Goal: Information Seeking & Learning: Compare options

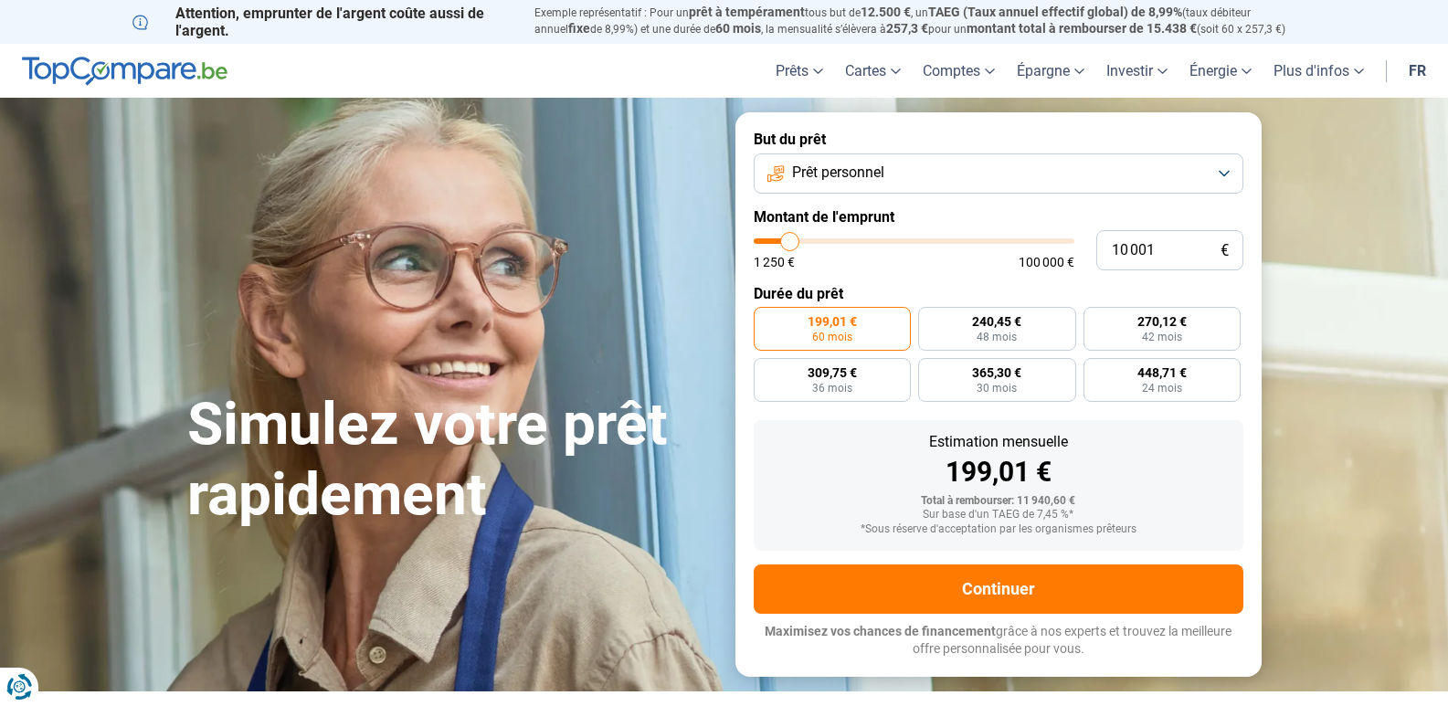
click at [787, 240] on input "range" at bounding box center [914, 240] width 321 height 5
type input "10000"
radio input "true"
click at [985, 384] on span "24 mois" at bounding box center [997, 388] width 40 height 11
click at [930, 370] on input "448,67 € 24 mois" at bounding box center [924, 364] width 12 height 12
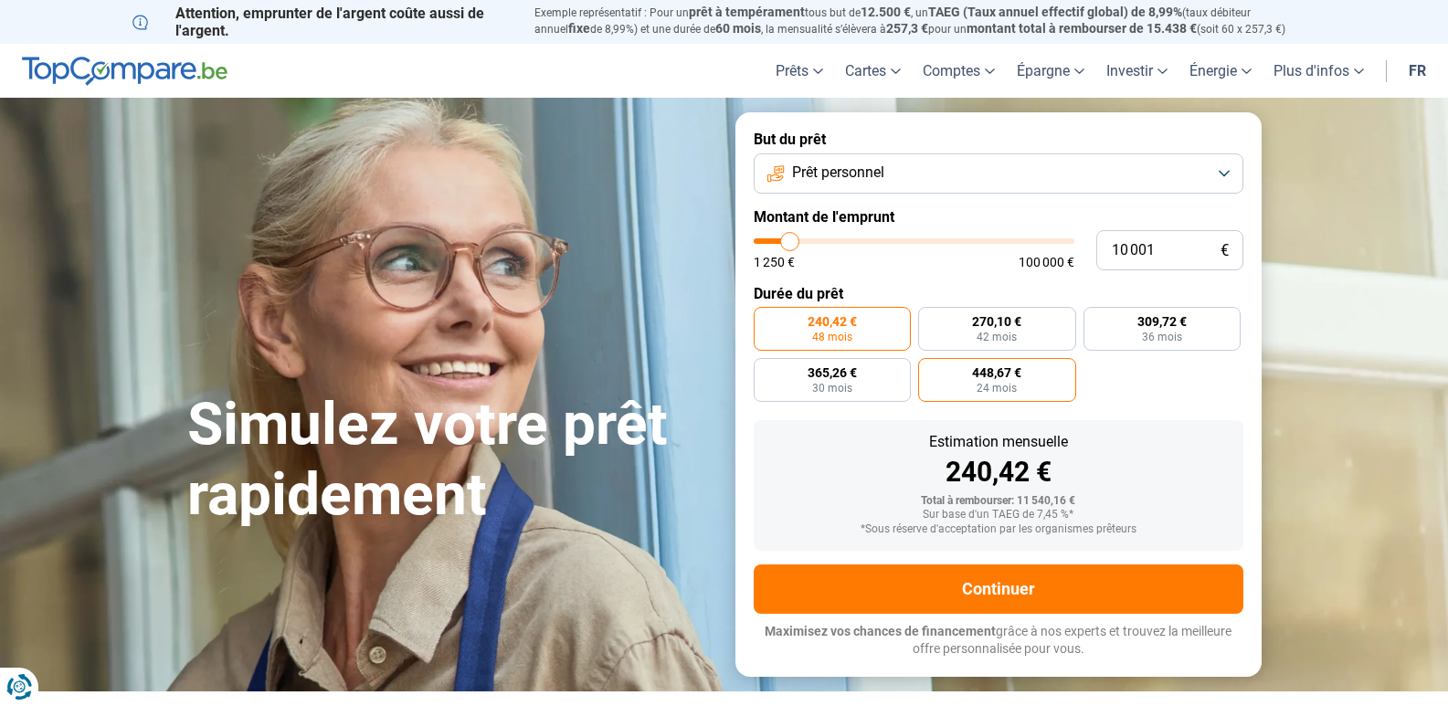
radio input "true"
click at [822, 376] on span "365,26 €" at bounding box center [832, 372] width 49 height 13
click at [766, 370] on input "365,26 € 30 mois" at bounding box center [760, 364] width 12 height 12
radio input "true"
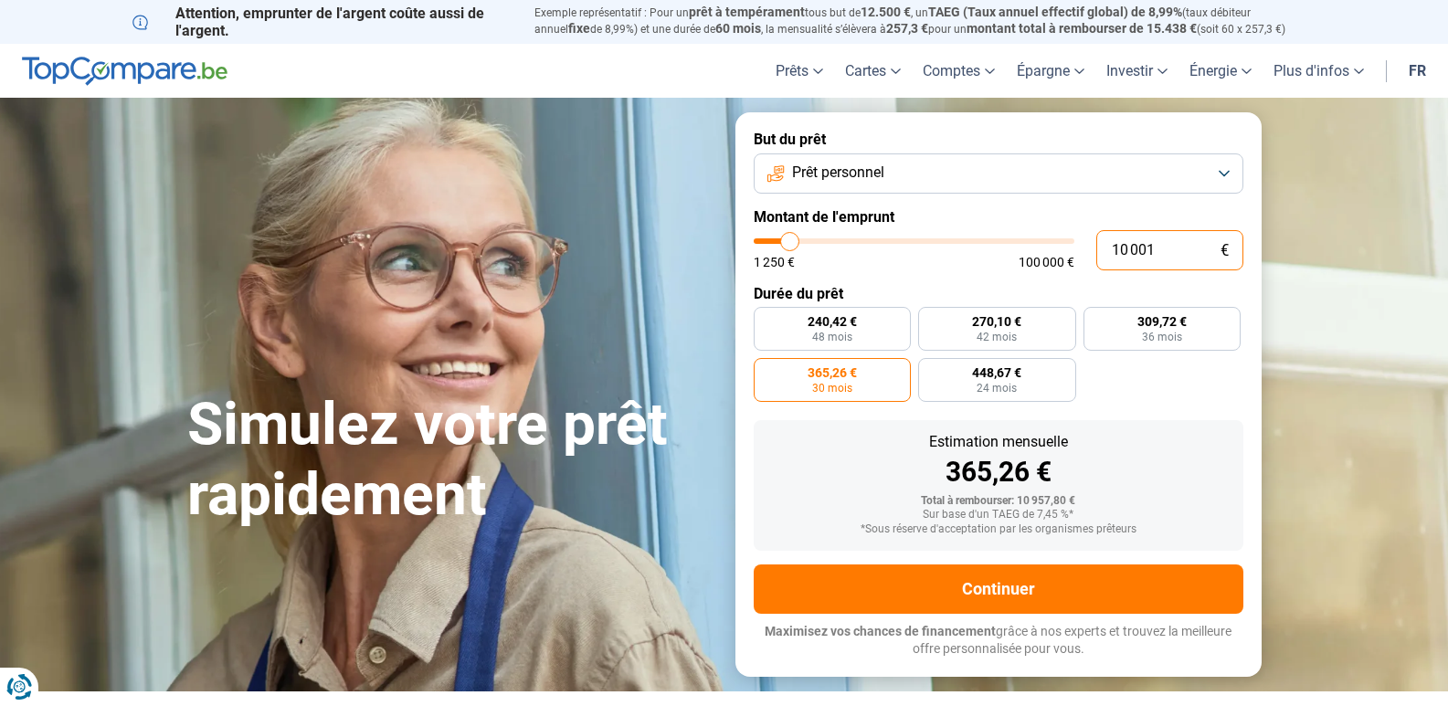
click at [1131, 246] on input "10 001" at bounding box center [1170, 250] width 147 height 40
type input "10000"
radio input "false"
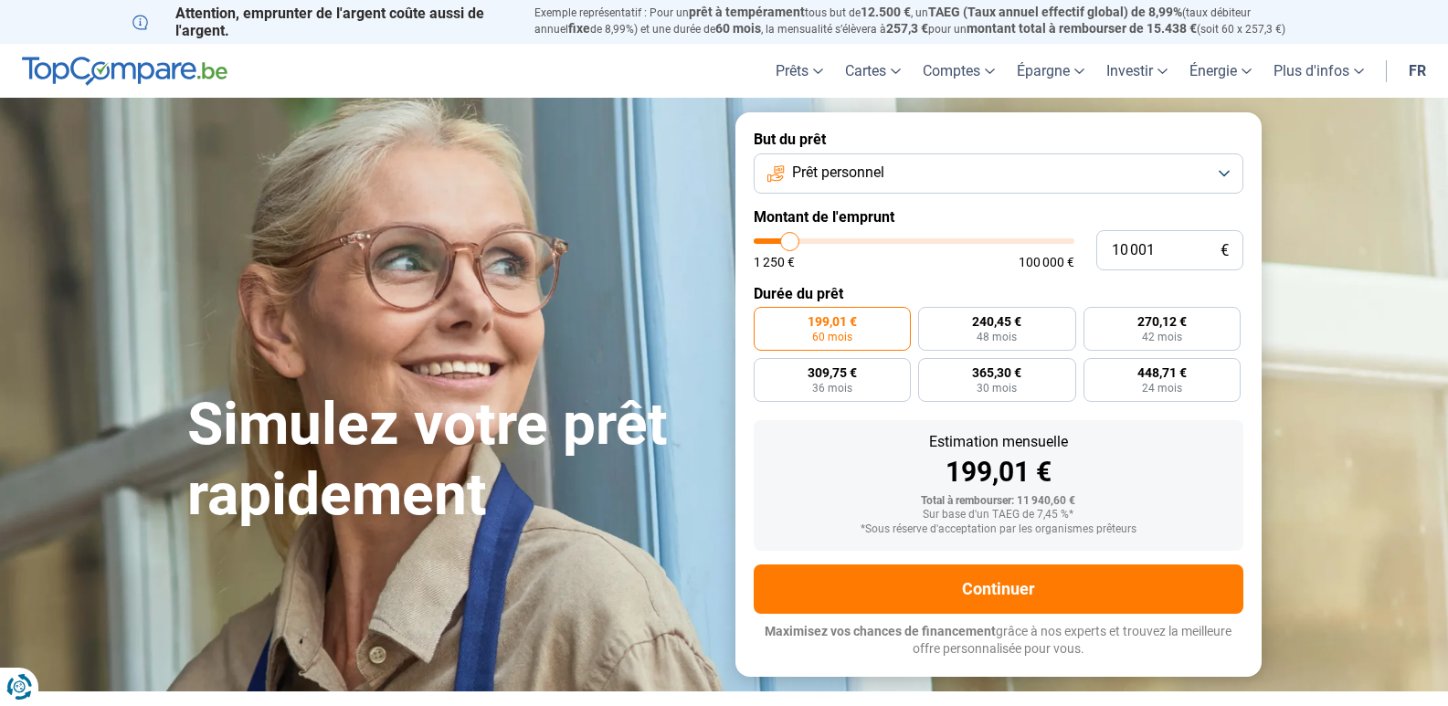
type input "9 750"
type input "9750"
type input "10 000"
type input "10000"
type input "10 500"
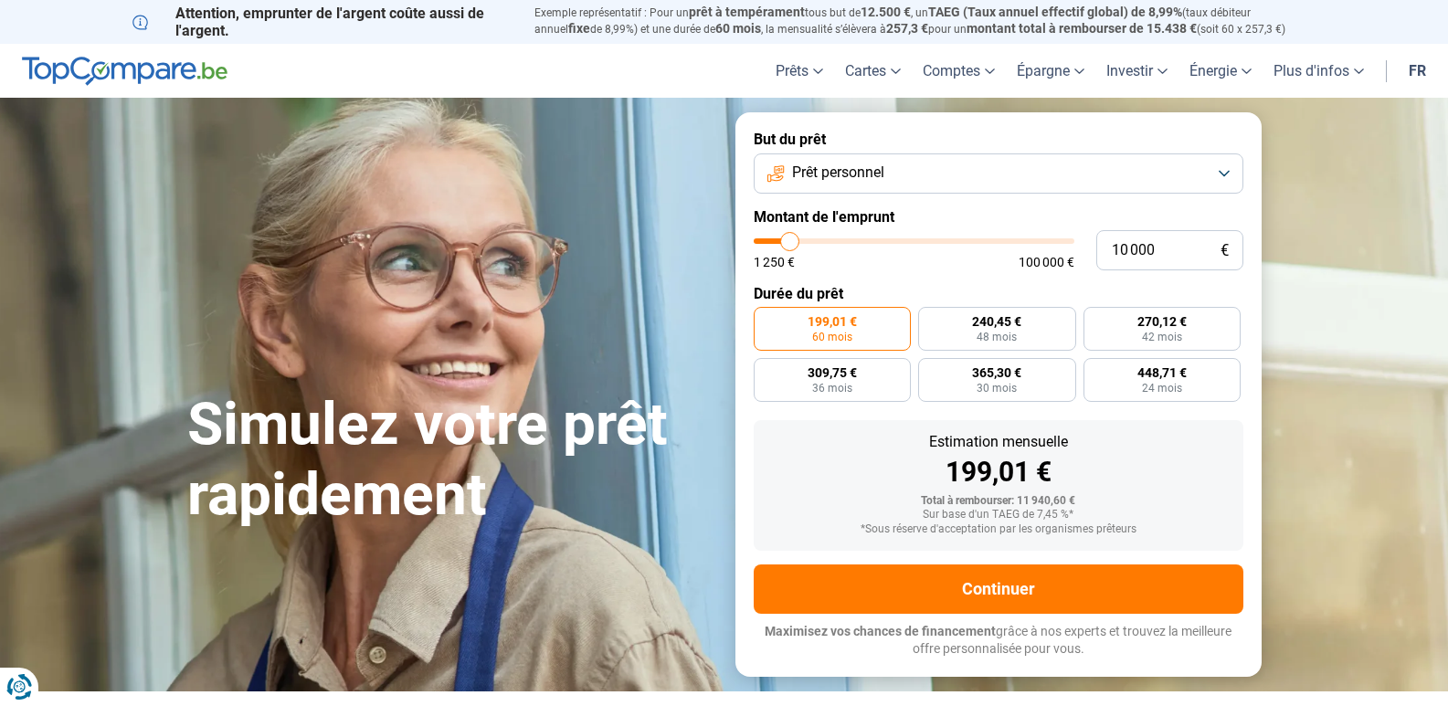
type input "10500"
type input "11 000"
type input "11000"
type input "11 750"
type input "11750"
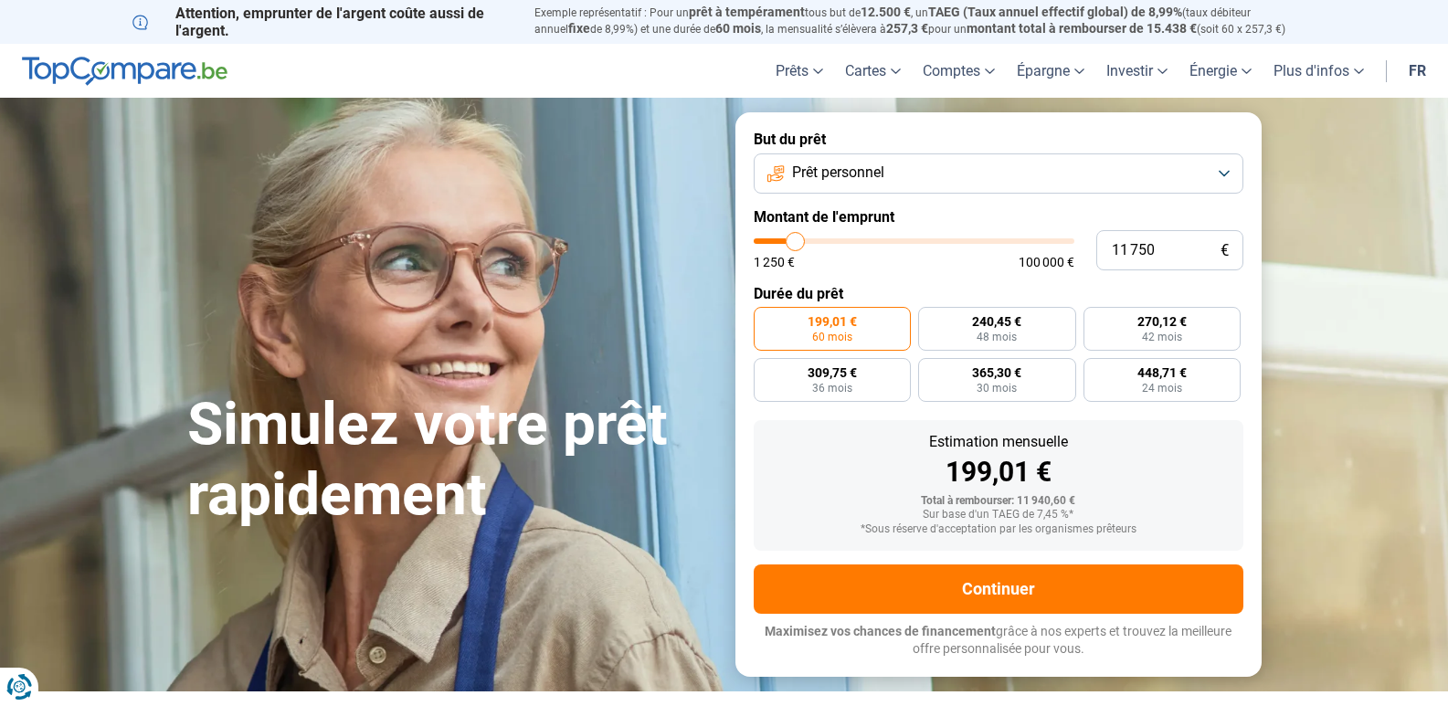
type input "12 000"
type input "12000"
type input "12 500"
type input "12500"
type input "13 000"
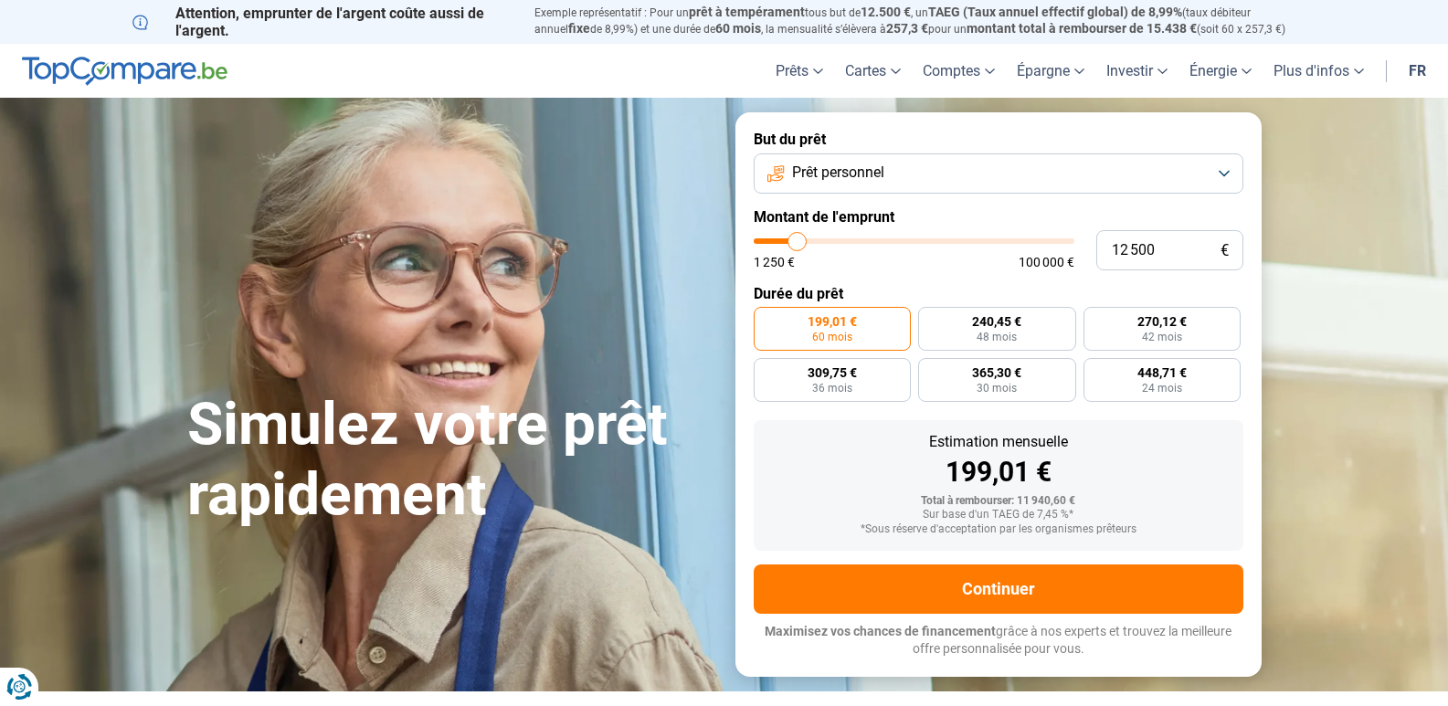
type input "13000"
type input "13 250"
type input "13250"
type input "14 000"
type input "14000"
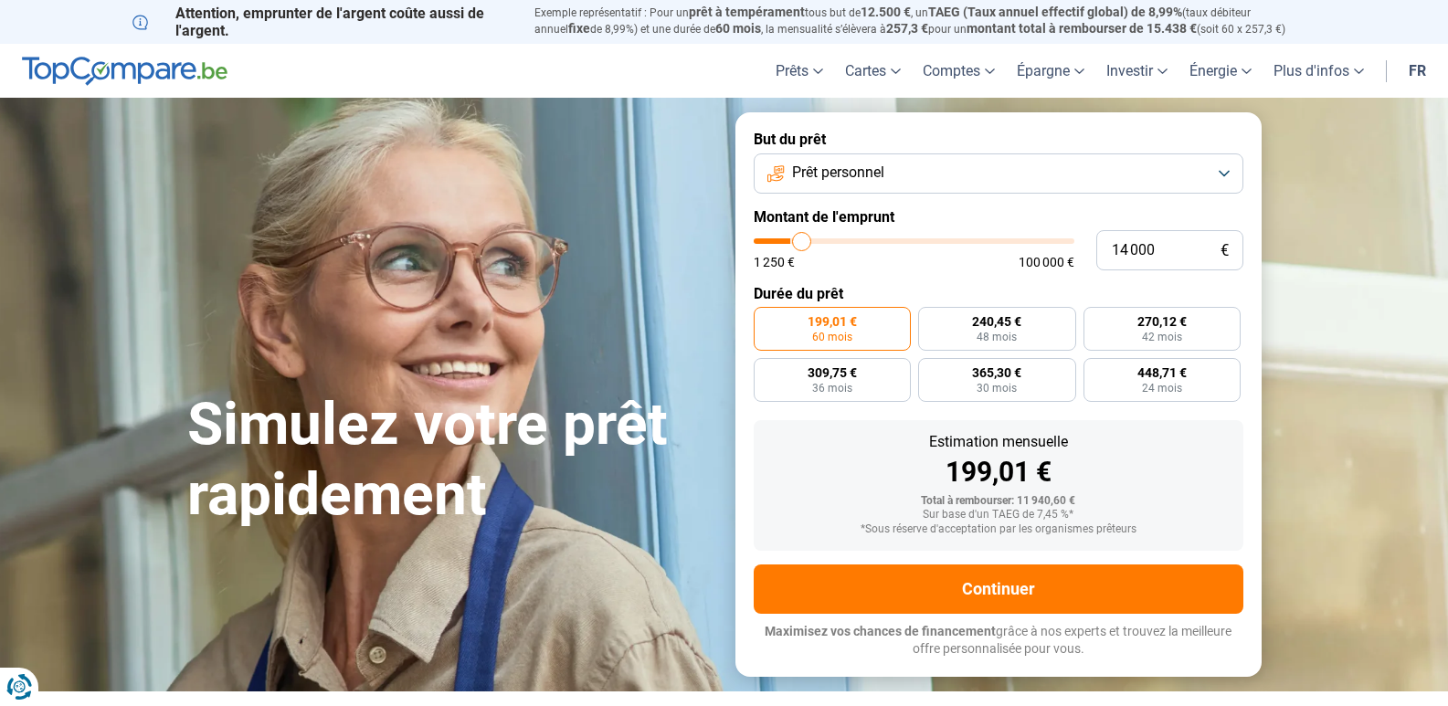
type input "14 250"
type input "14250"
type input "15 500"
type input "15500"
type input "16 250"
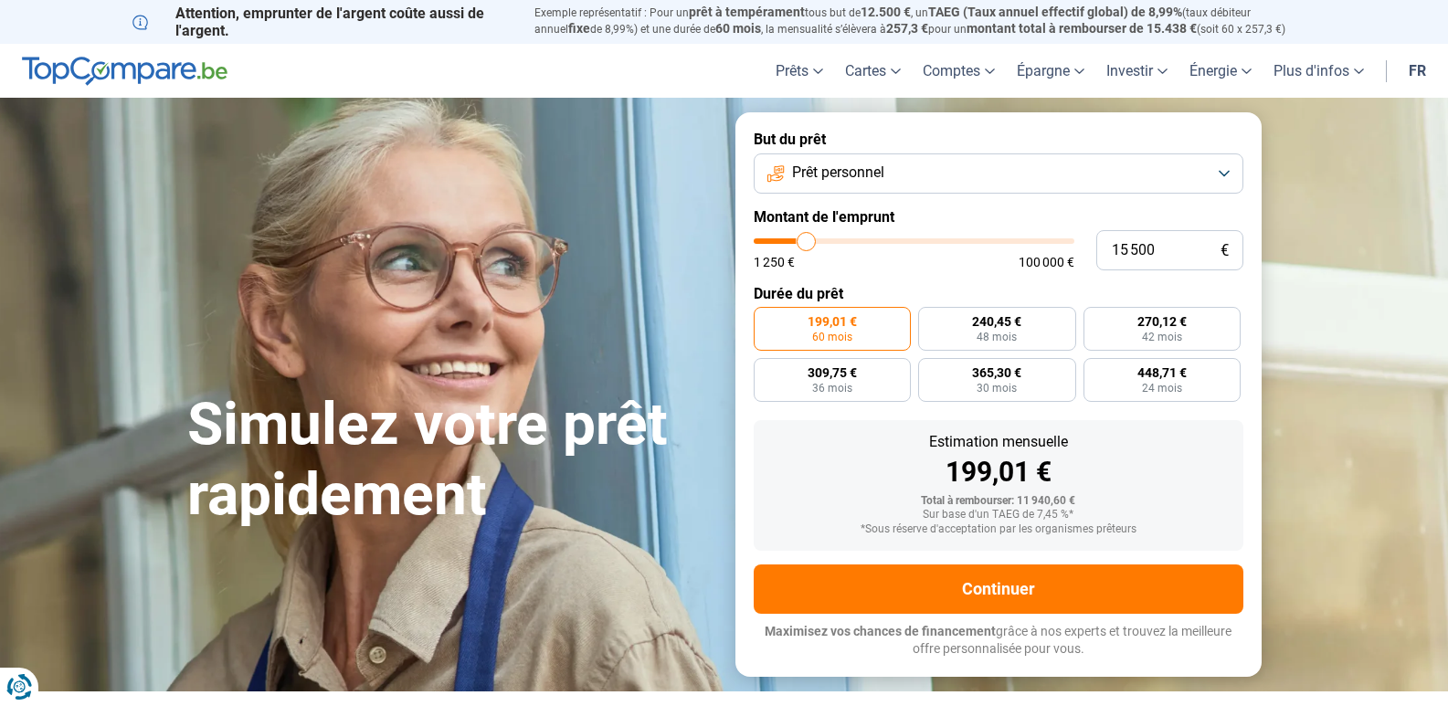
type input "16250"
type input "17 250"
type input "17250"
type input "17 500"
type input "17500"
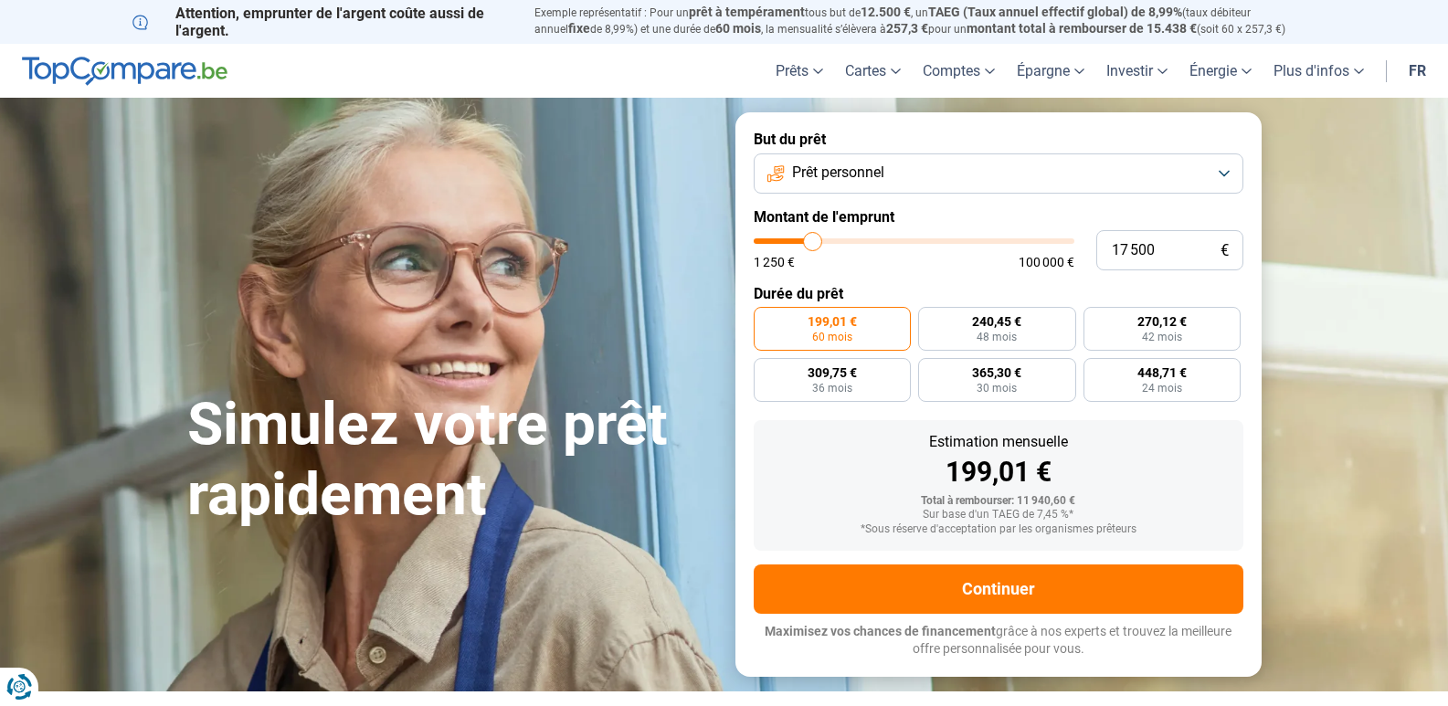
type input "18 000"
type input "18000"
type input "18 750"
type input "18750"
type input "19 250"
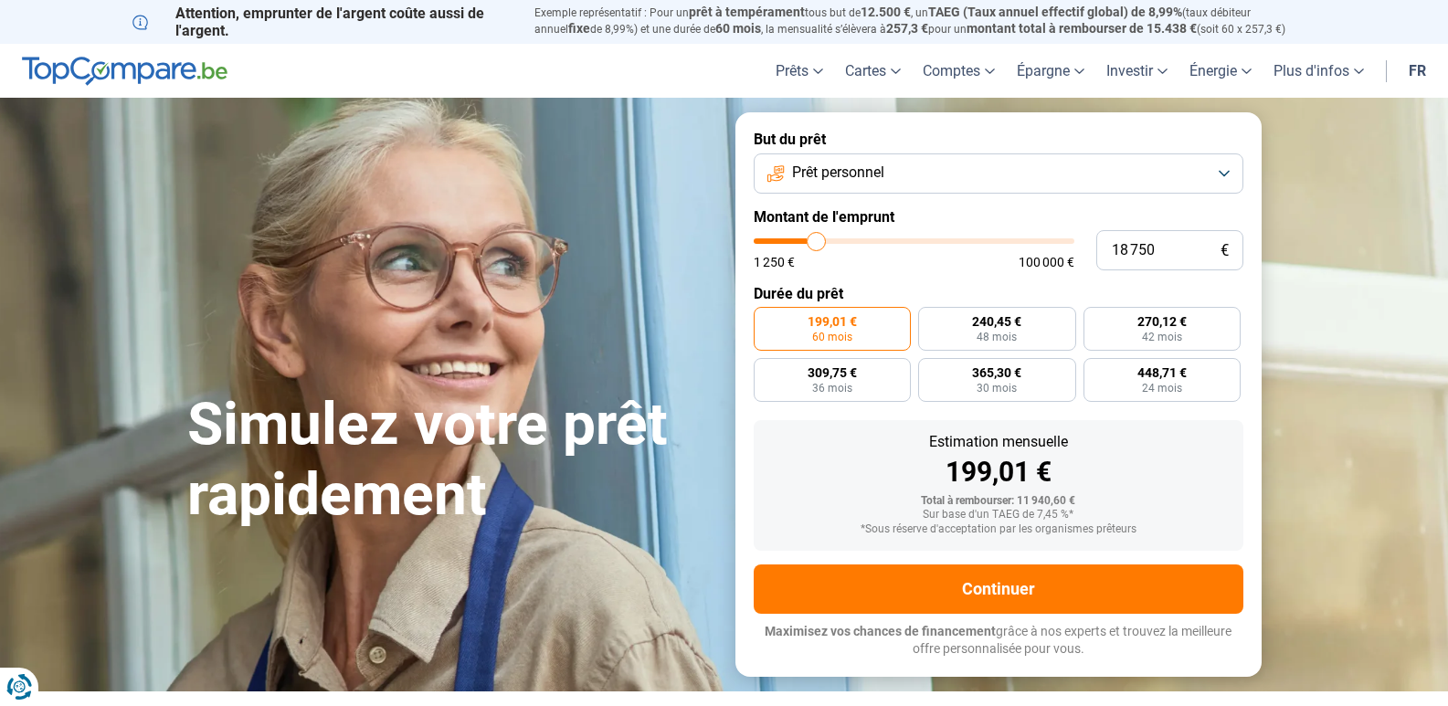
type input "19250"
type input "19 750"
drag, startPoint x: 789, startPoint y: 243, endPoint x: 820, endPoint y: 241, distance: 31.1
type input "19750"
click at [820, 241] on input "range" at bounding box center [914, 240] width 321 height 5
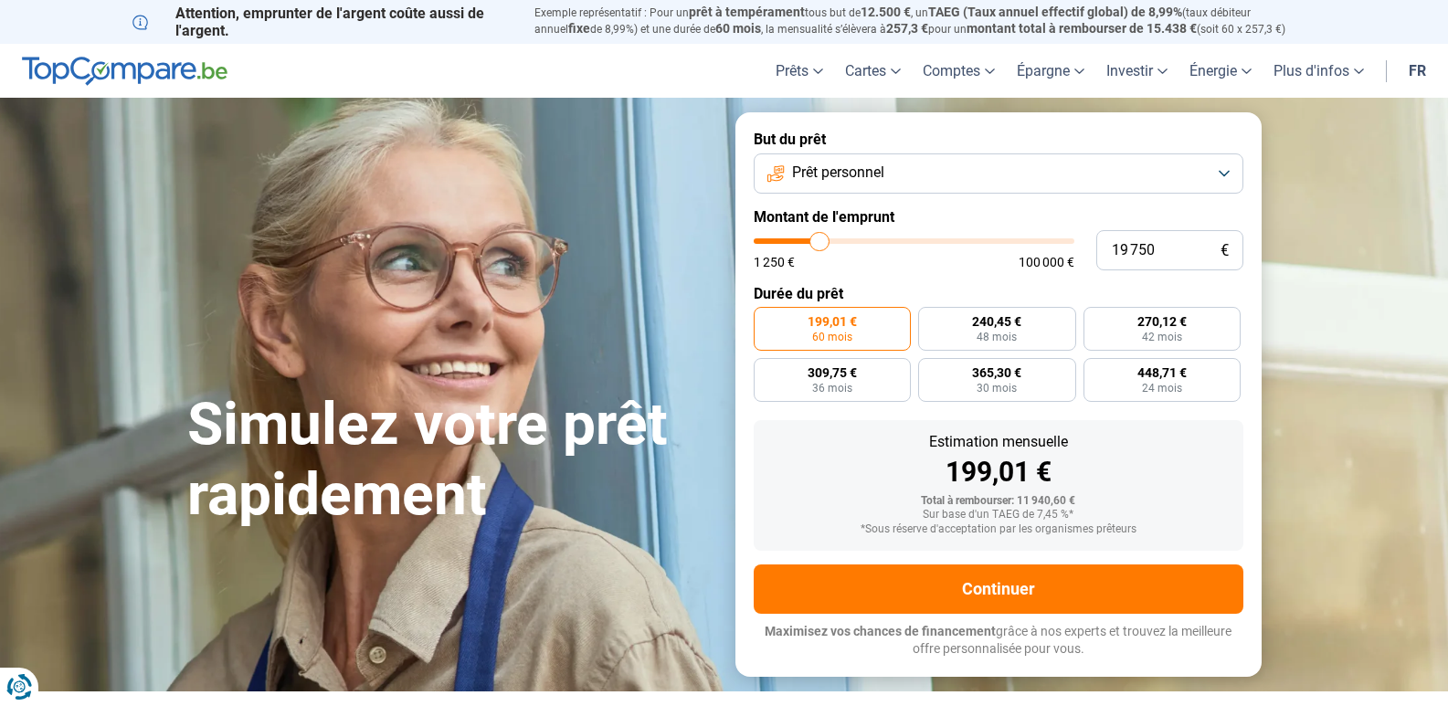
radio input "false"
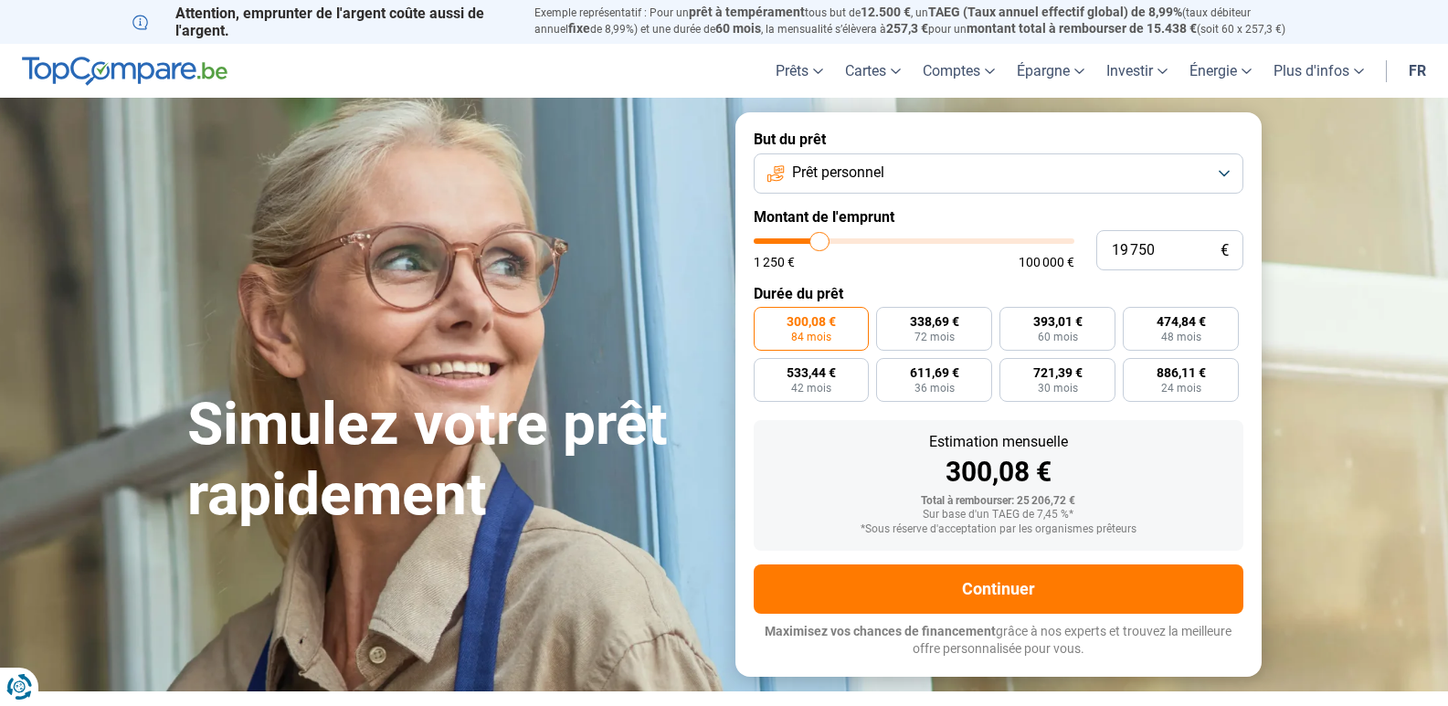
click at [814, 239] on input "range" at bounding box center [914, 240] width 321 height 5
type input "18 500"
type input "18500"
type input "18 750"
type input "18750"
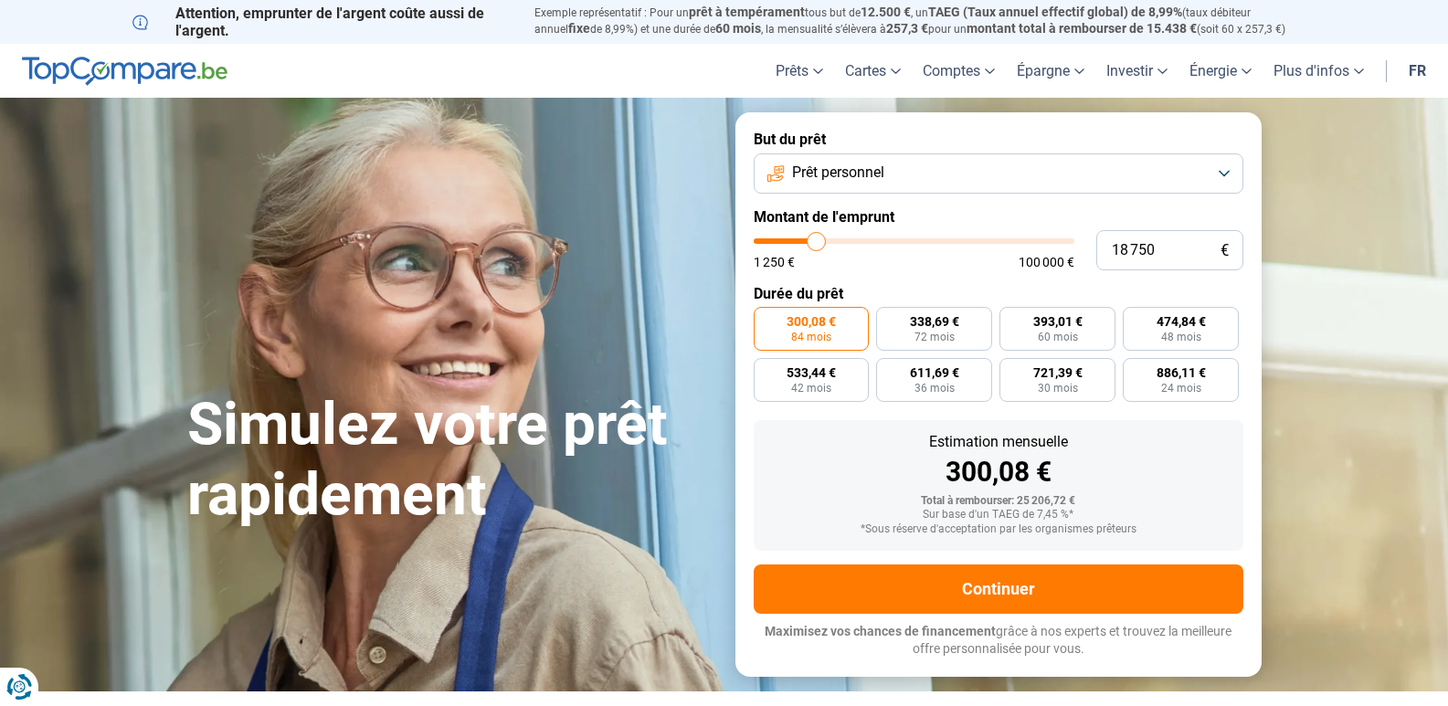
type input "19 000"
type input "19000"
type input "19 250"
type input "19250"
type input "20 000"
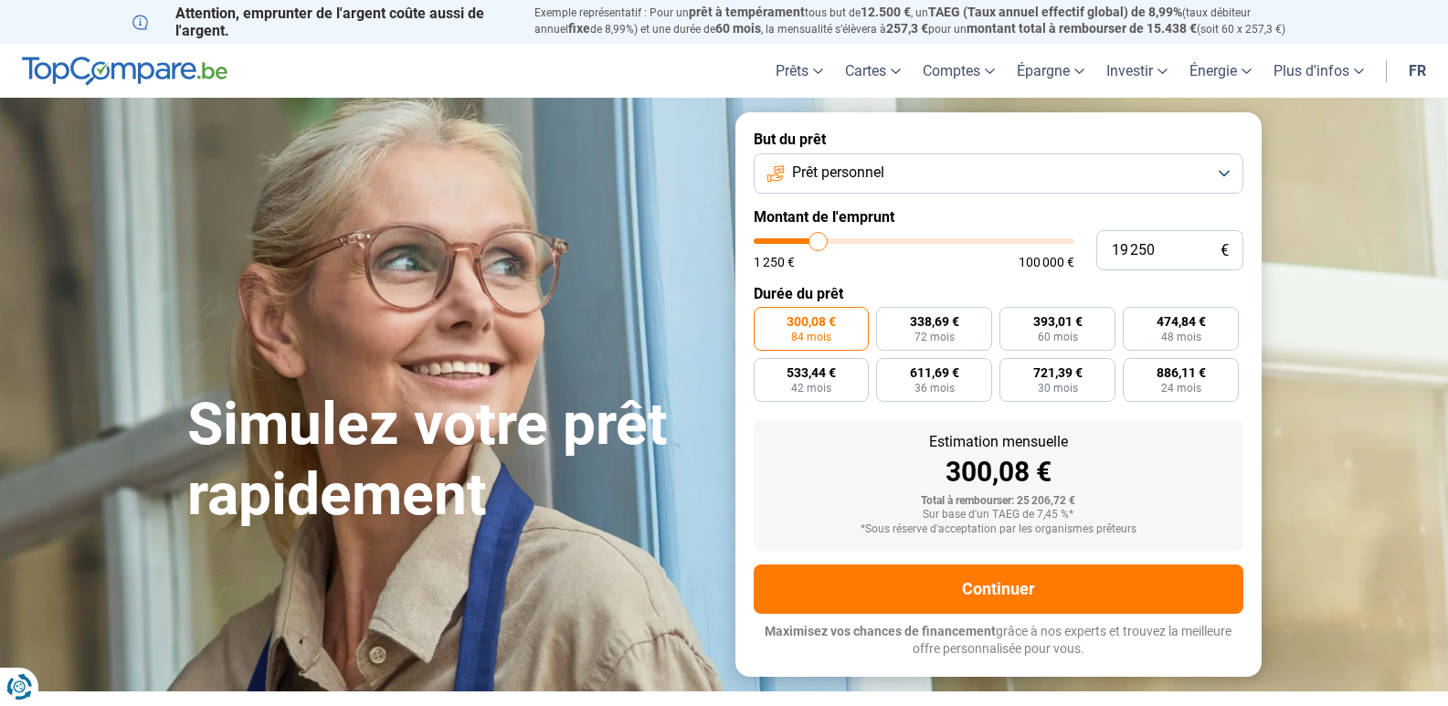
type input "20000"
type input "20 250"
type input "20250"
type input "20 500"
type input "20500"
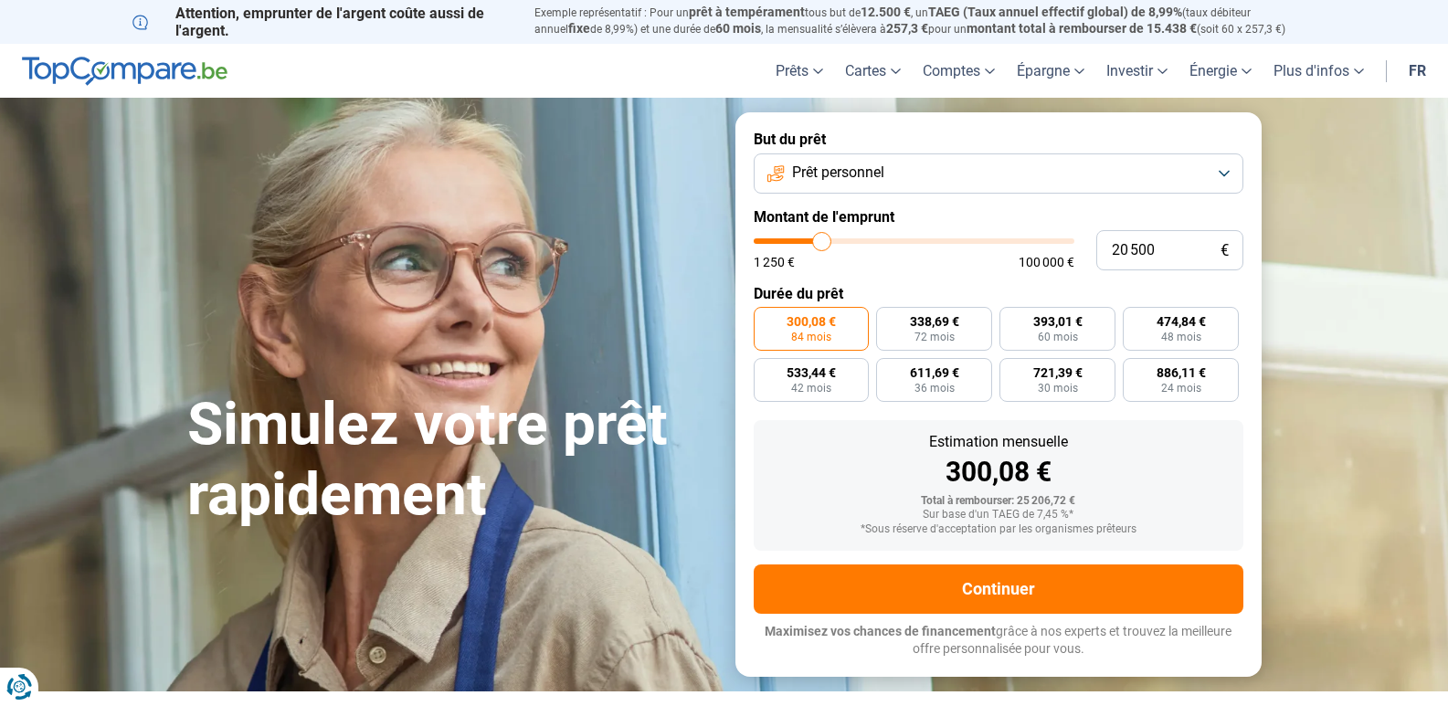
type input "20 250"
type input "20250"
type input "20 000"
type input "20000"
click at [821, 238] on input "range" at bounding box center [914, 240] width 321 height 5
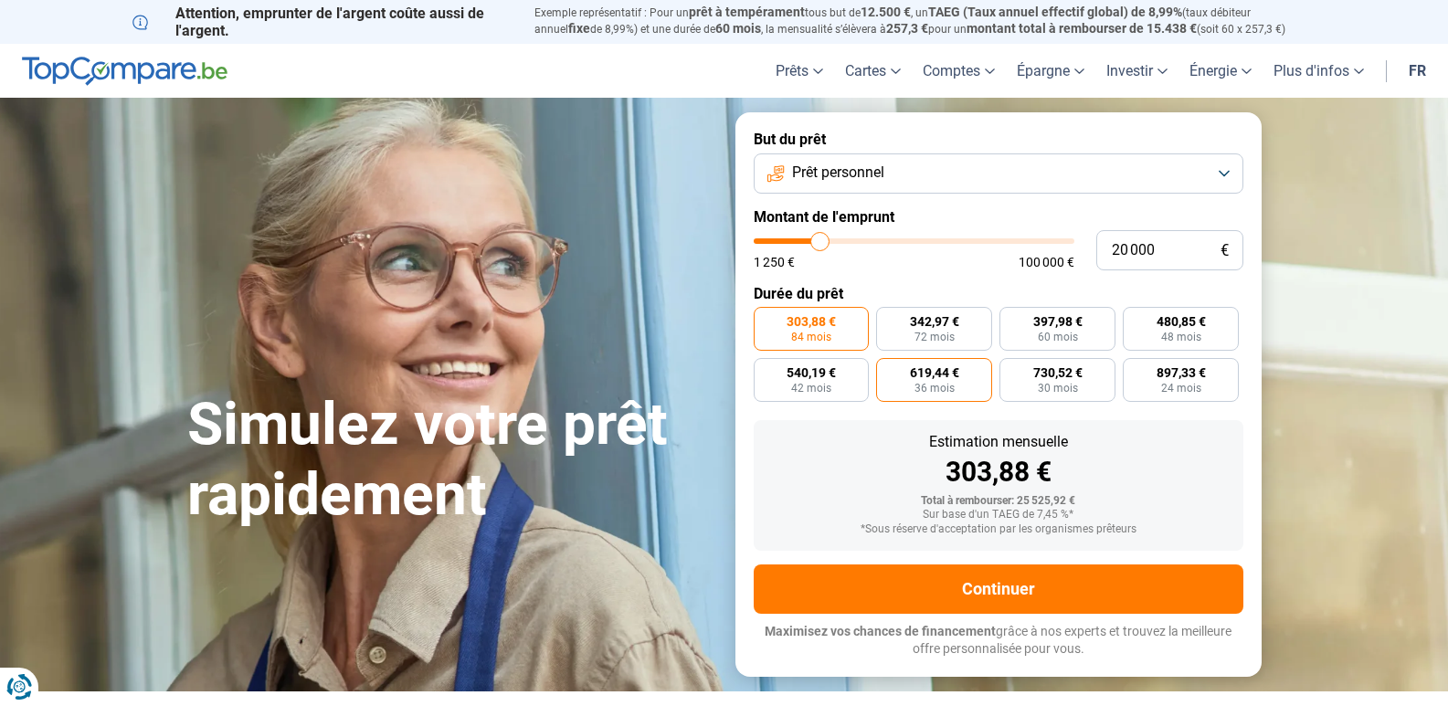
click at [922, 372] on span "619,44 €" at bounding box center [934, 372] width 49 height 13
click at [888, 370] on input "619,44 € 36 mois" at bounding box center [882, 364] width 12 height 12
radio input "true"
type input "19 250"
type input "19250"
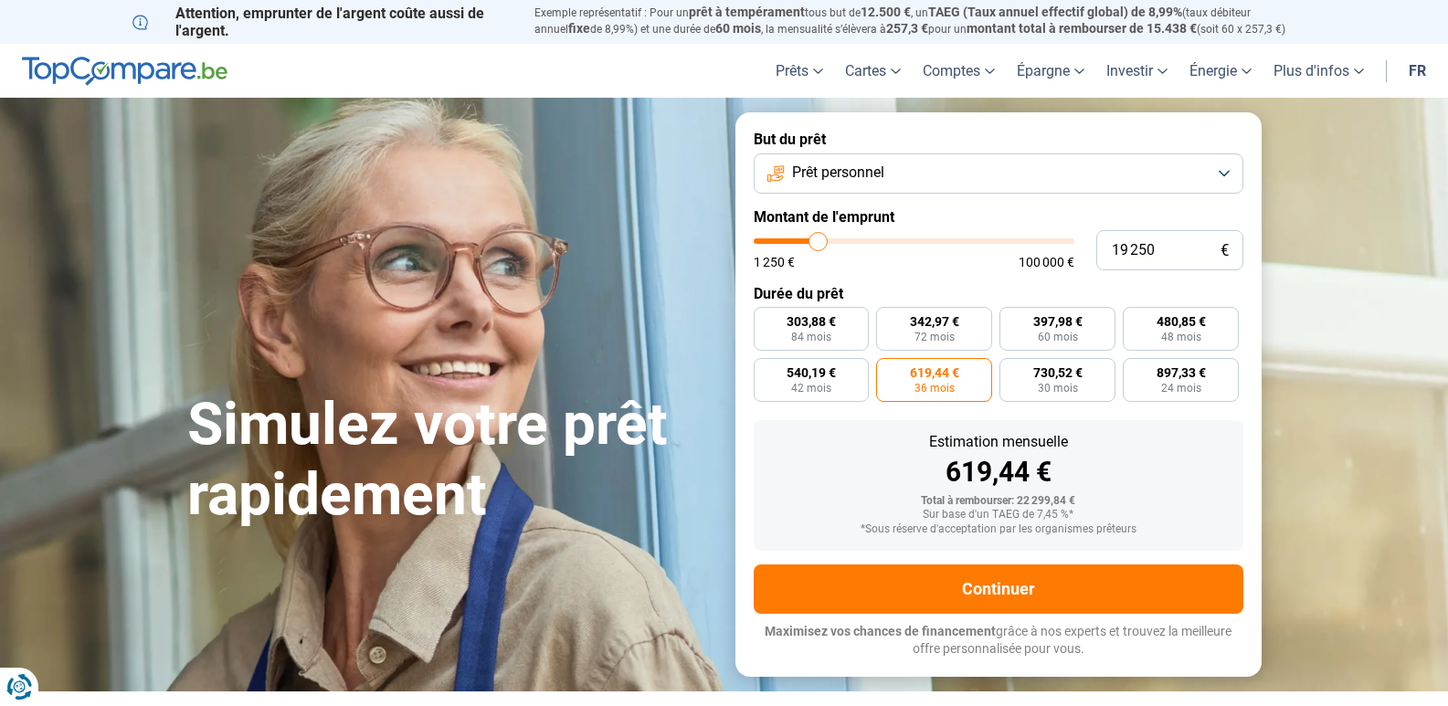
type input "19 000"
type input "19000"
type input "18 500"
type input "18500"
type input "18 000"
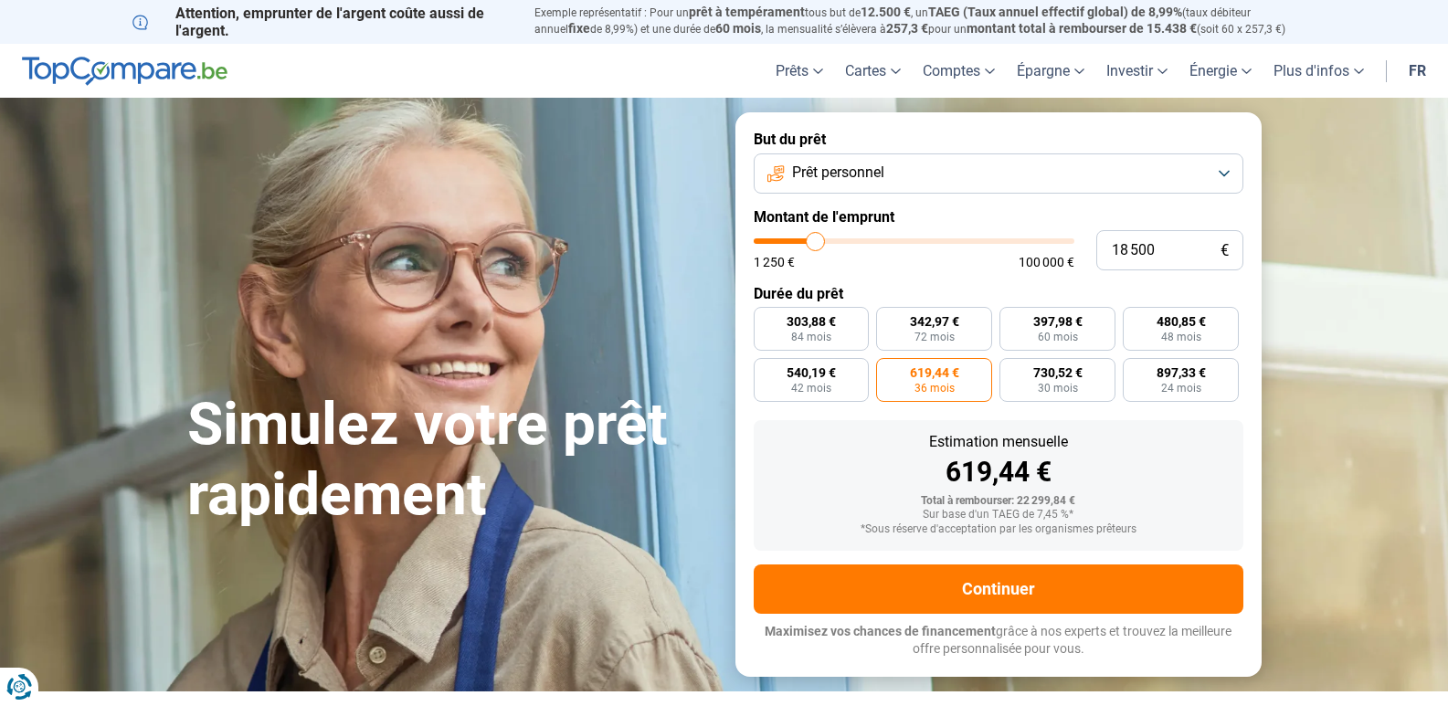
type input "18000"
type input "17 500"
type input "17500"
type input "17 250"
type input "17250"
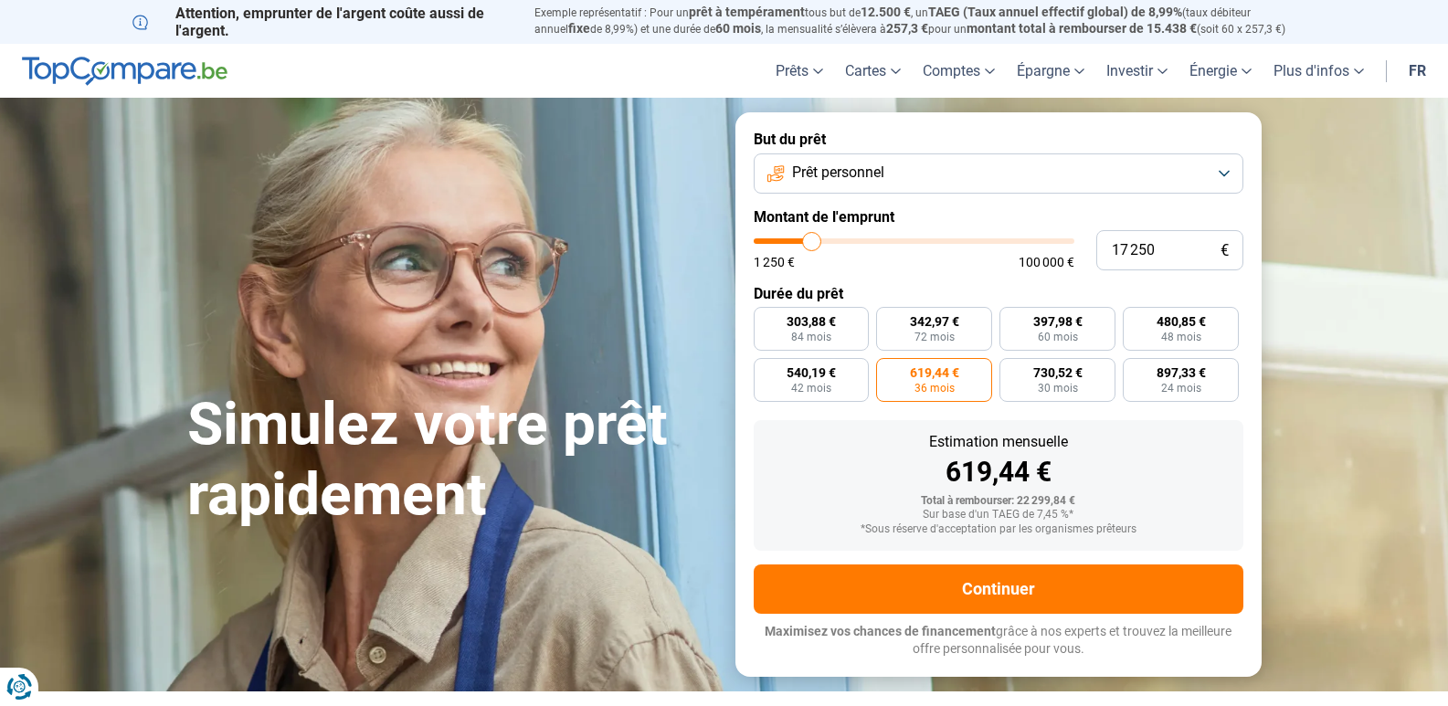
type input "17 000"
type input "17000"
type input "16 250"
type input "16250"
type input "16 000"
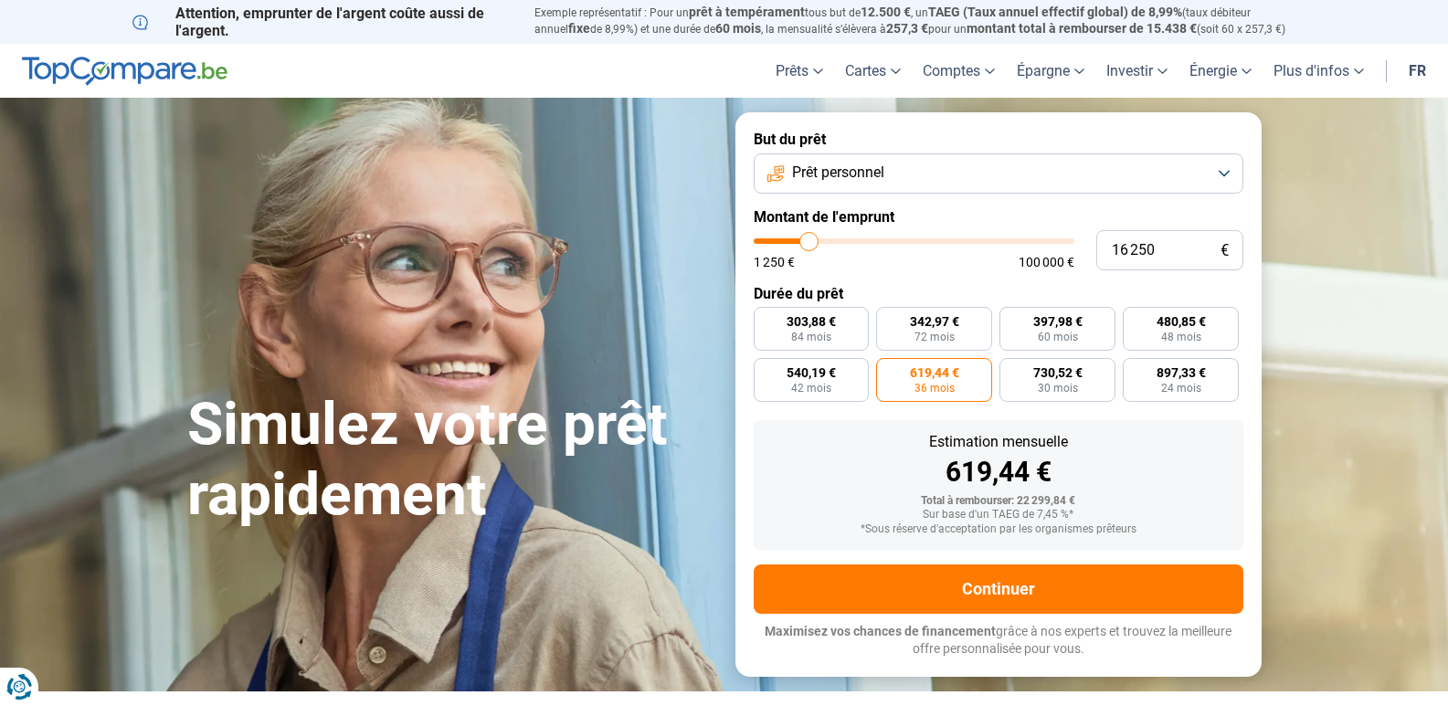
type input "16000"
type input "15 750"
type input "15750"
type input "15 500"
drag, startPoint x: 821, startPoint y: 238, endPoint x: 807, endPoint y: 238, distance: 14.6
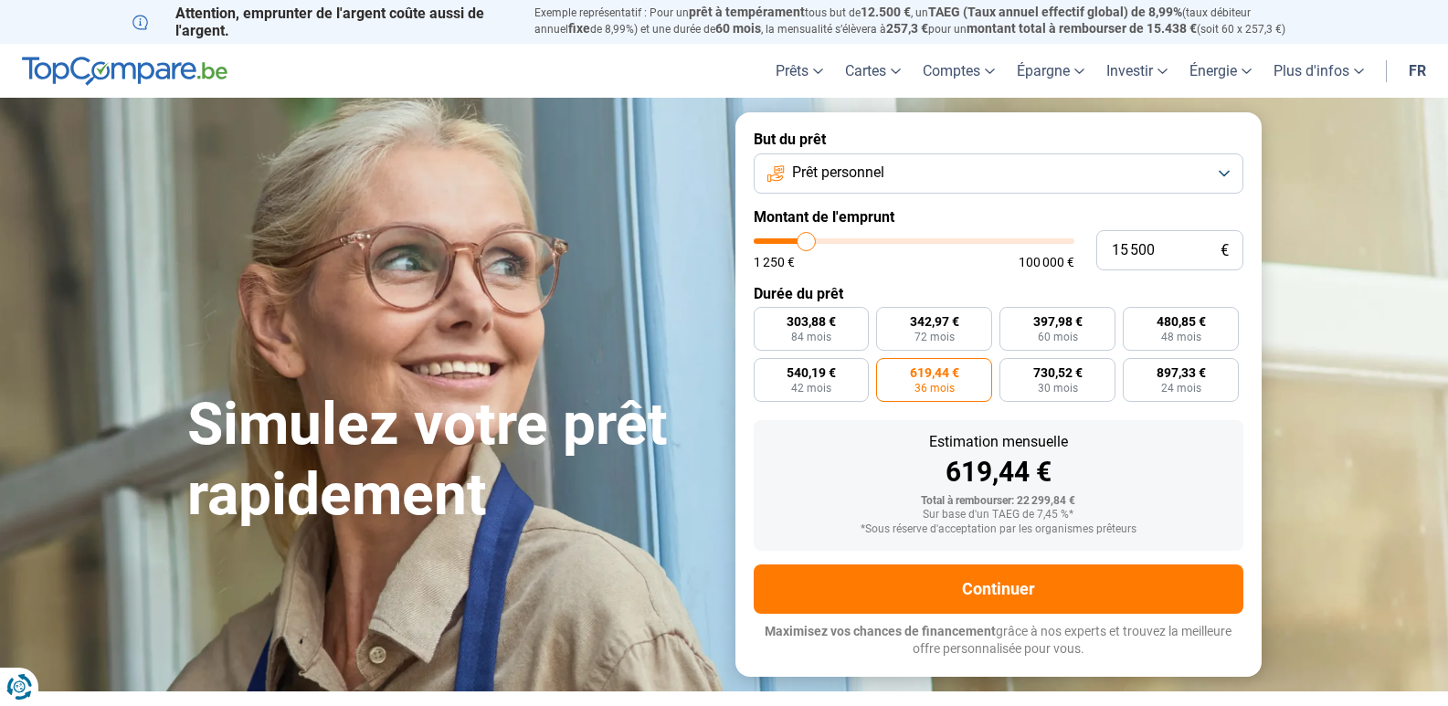
type input "15500"
click at [807, 238] on input "range" at bounding box center [914, 240] width 321 height 5
radio input "false"
radio input "true"
type input "15 000"
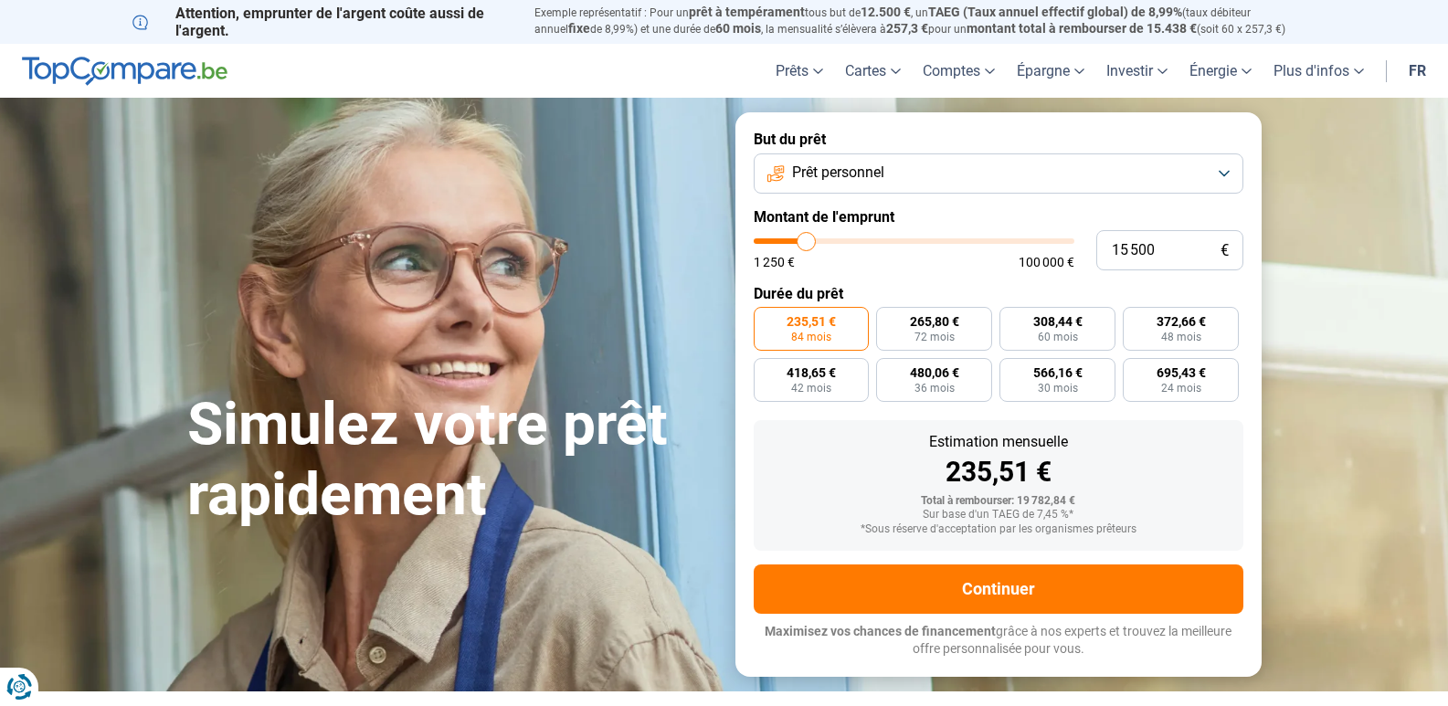
type input "15000"
type input "14 750"
type input "14750"
type input "14 500"
type input "14500"
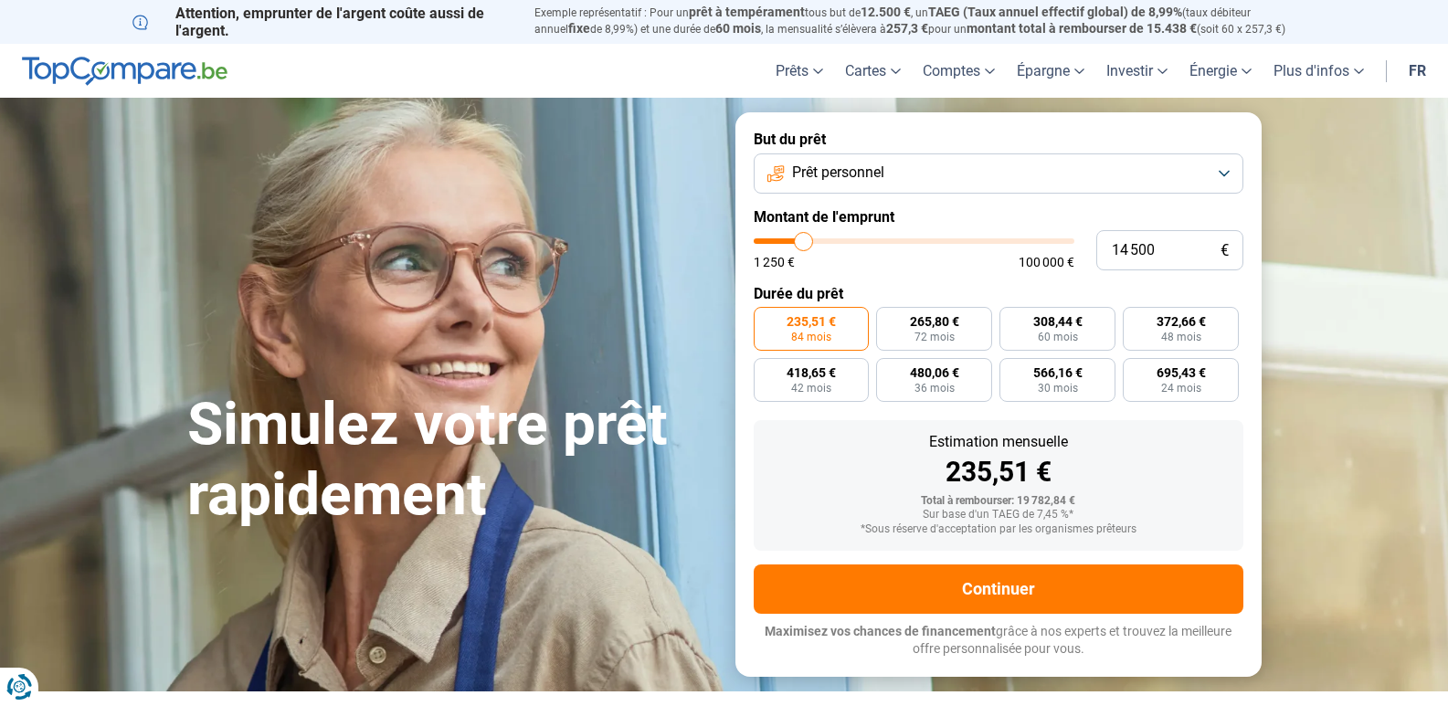
type input "14 250"
type input "14250"
type input "14 000"
type input "14000"
type input "14 250"
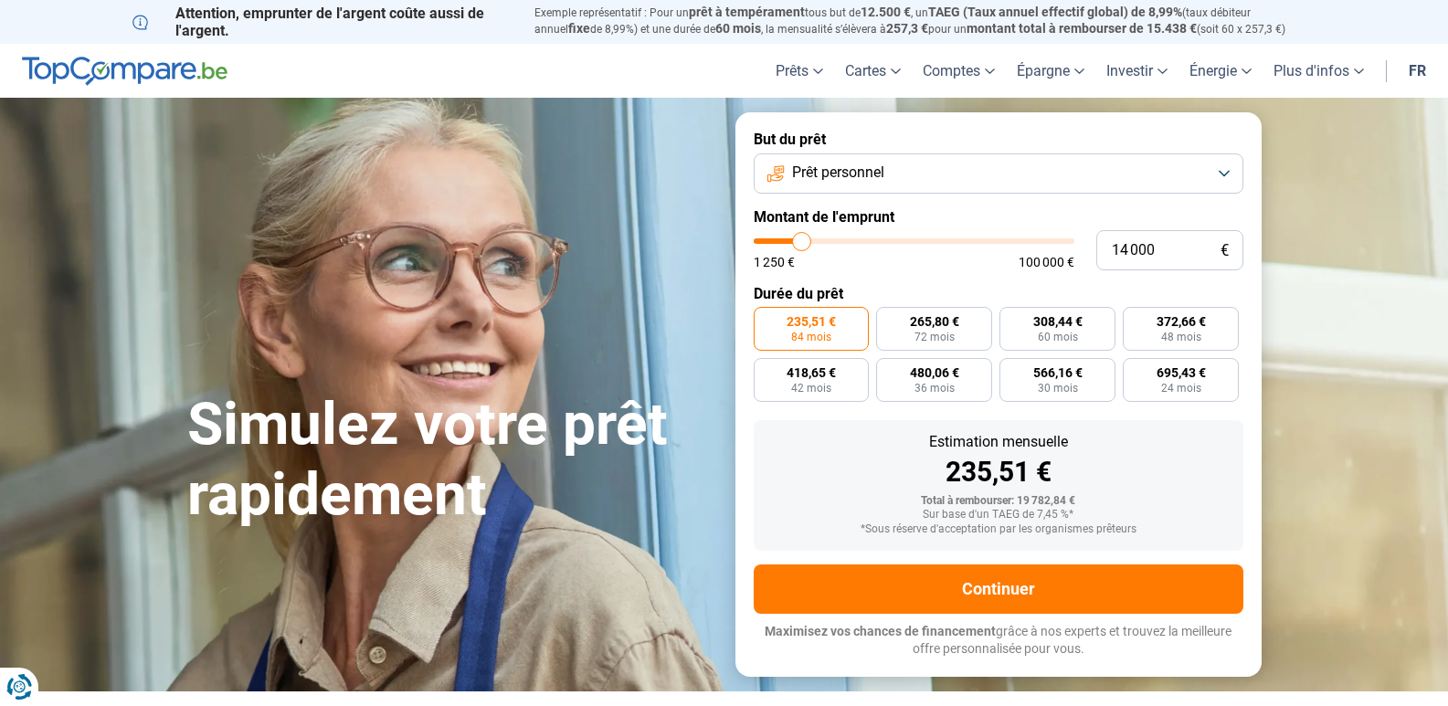
type input "14250"
type input "14 500"
type input "14500"
type input "15 000"
type input "15000"
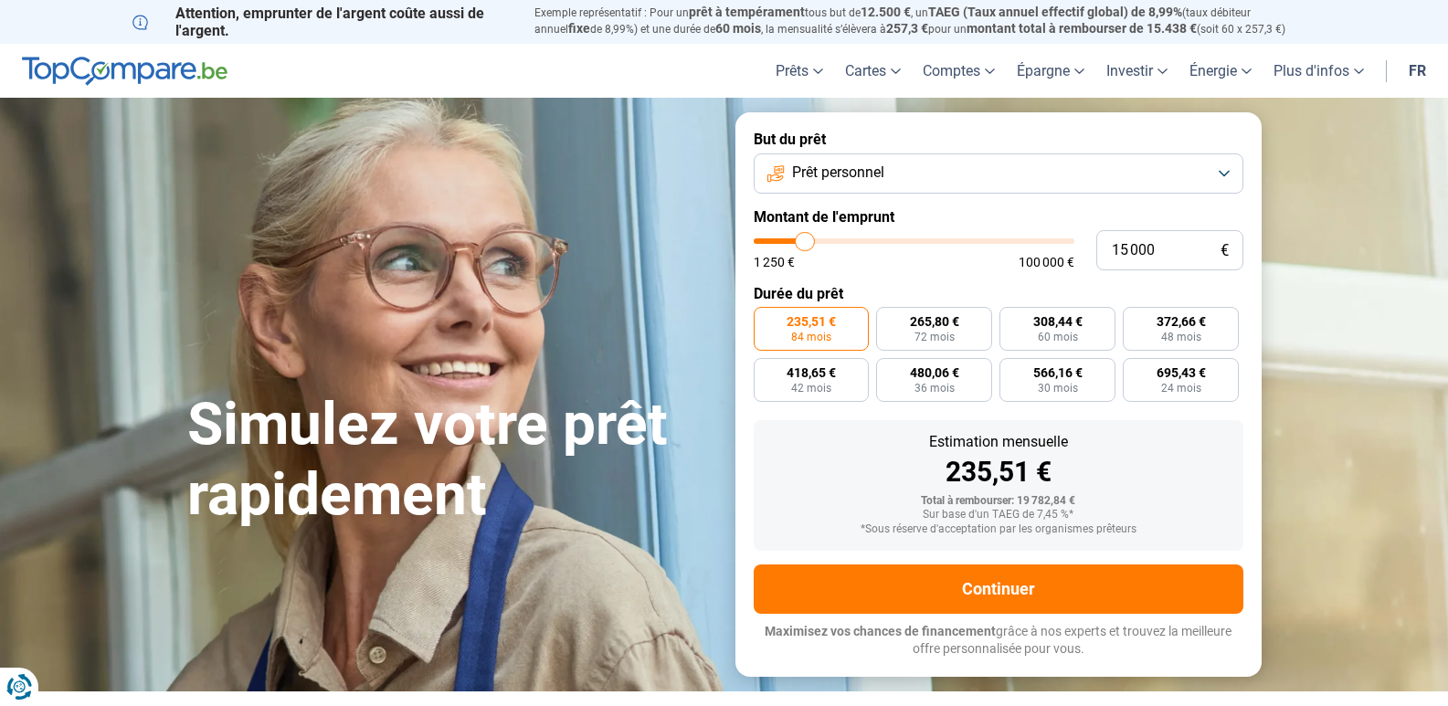
type input "15 500"
type input "15500"
type input "15 000"
type input "15000"
type input "14 750"
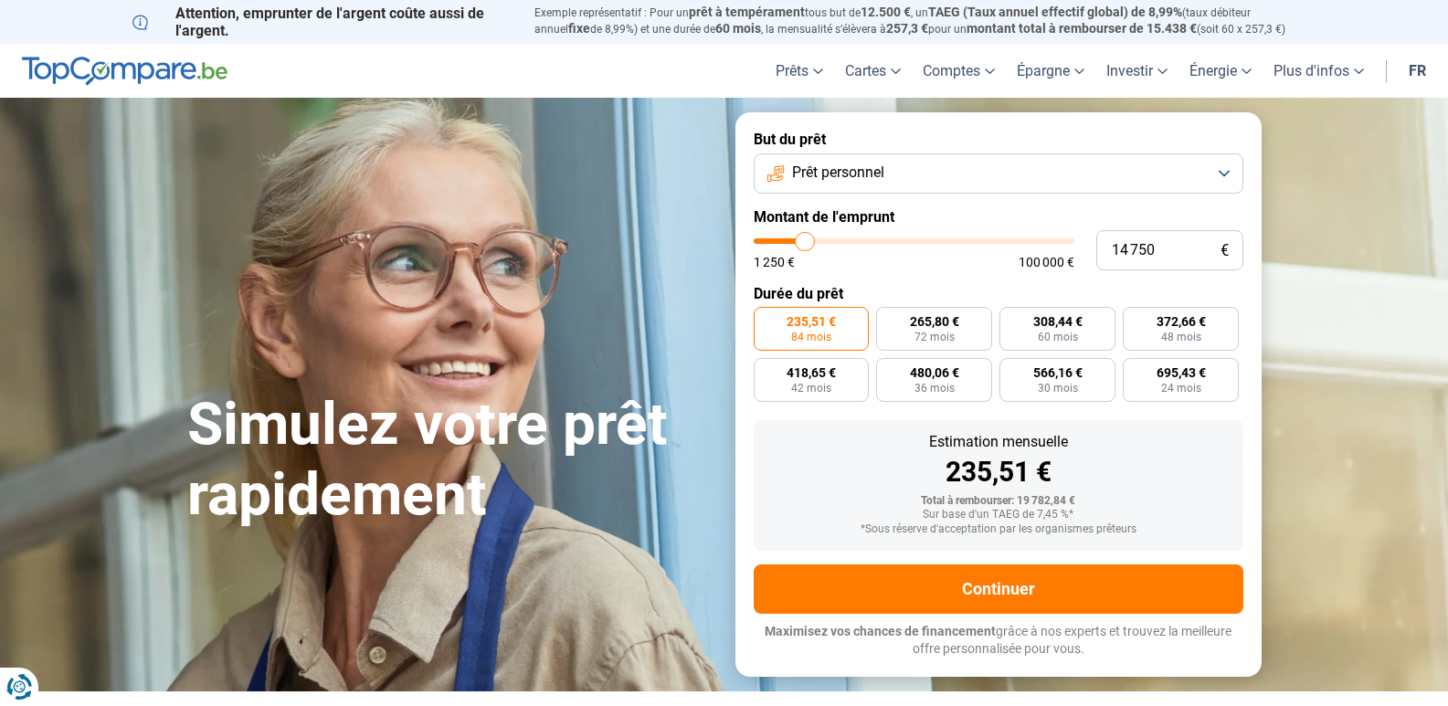
type input "14750"
type input "14 500"
type input "14500"
type input "14 250"
type input "14250"
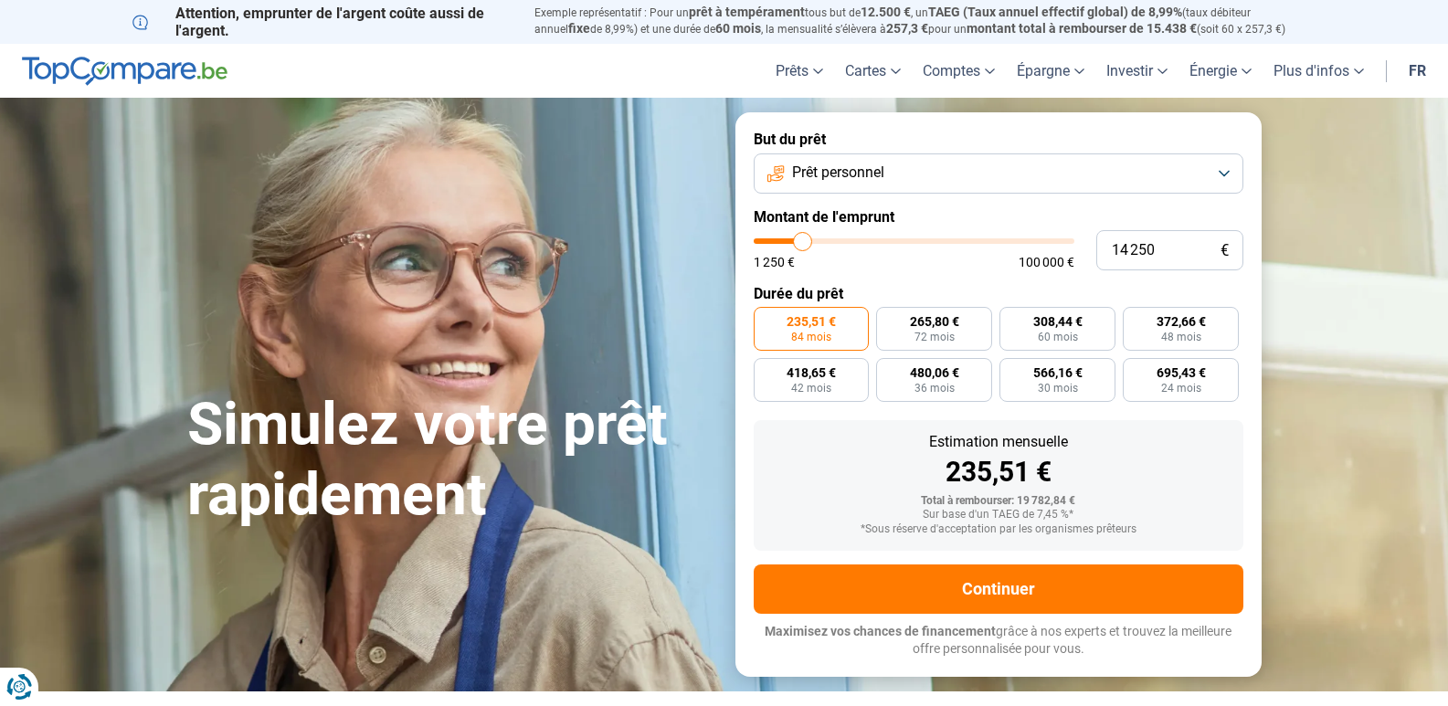
type input "14 000"
type input "14000"
type input "14 250"
type input "14250"
type input "14 500"
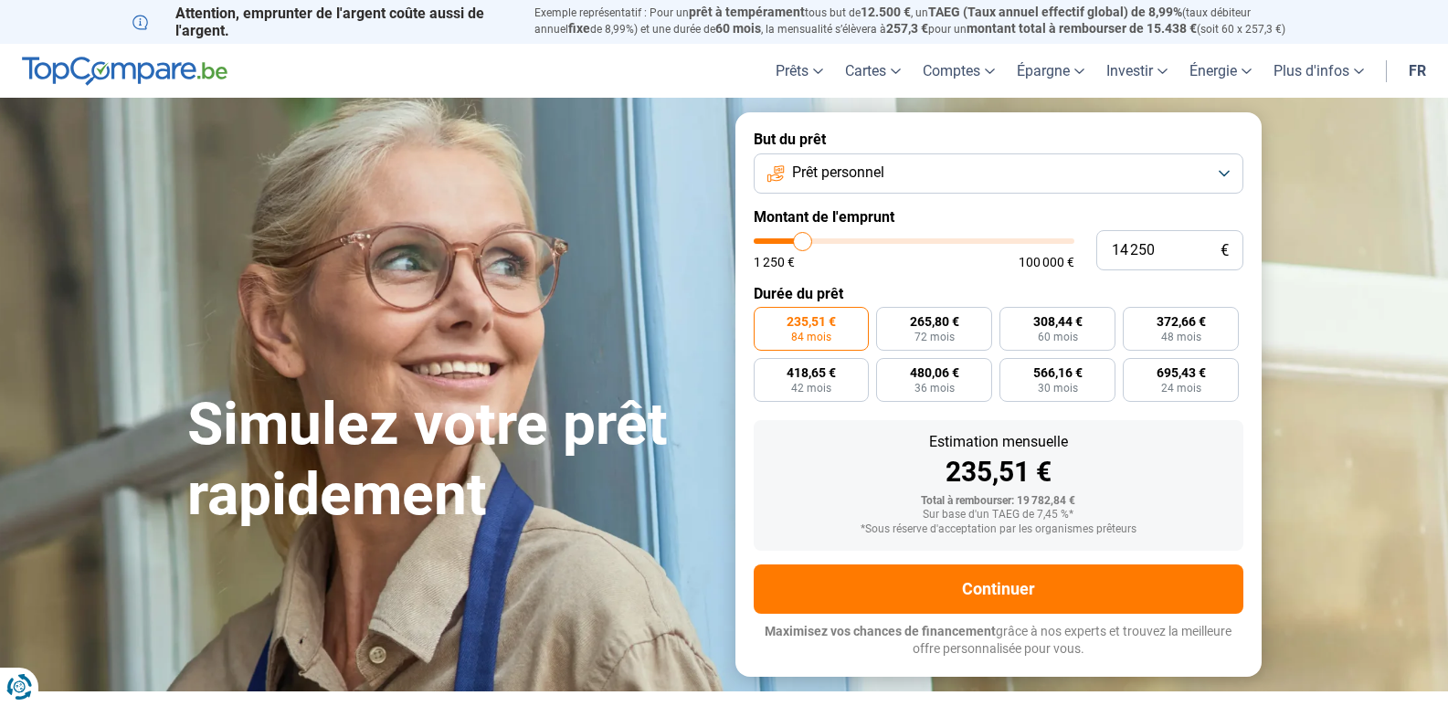
type input "14500"
type input "14 750"
type input "14750"
type input "15 000"
type input "15000"
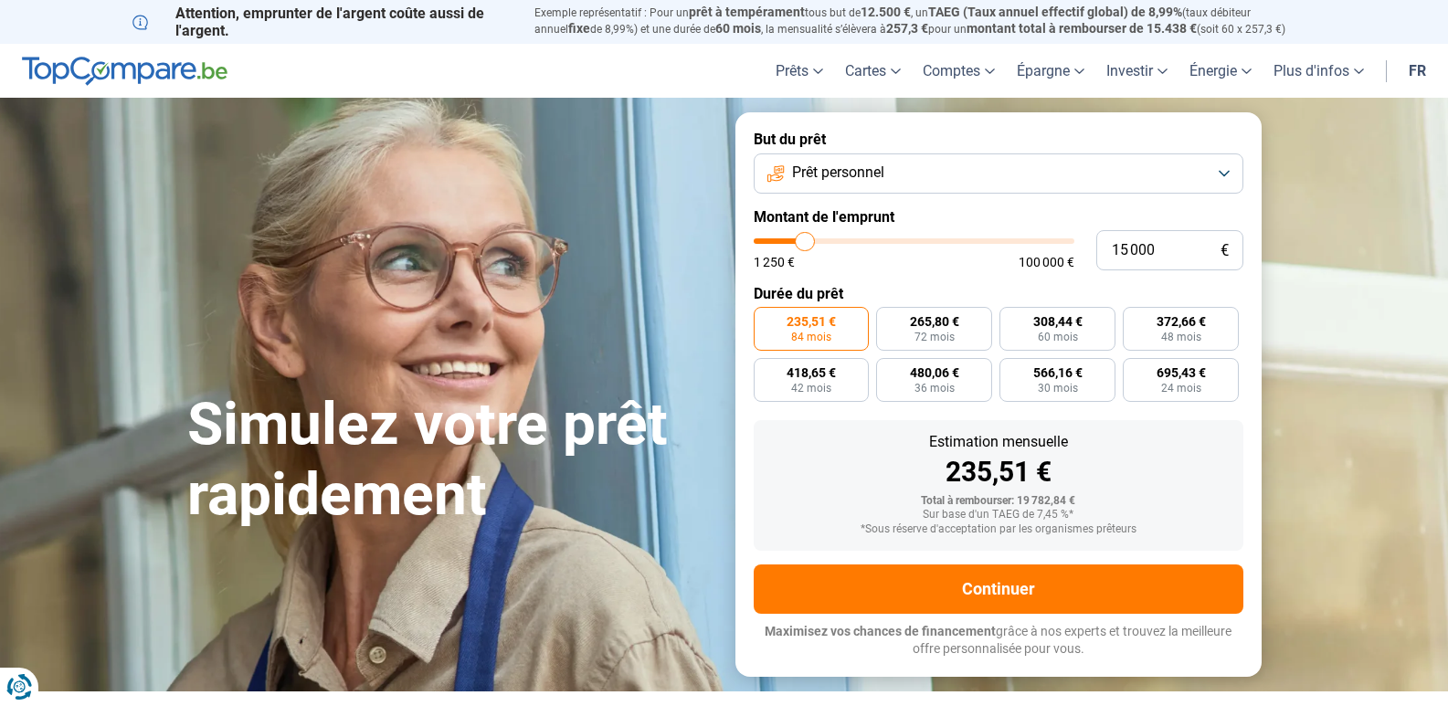
type input "15 500"
type input "15500"
type input "15 000"
type input "15000"
click at [806, 238] on input "range" at bounding box center [914, 240] width 321 height 5
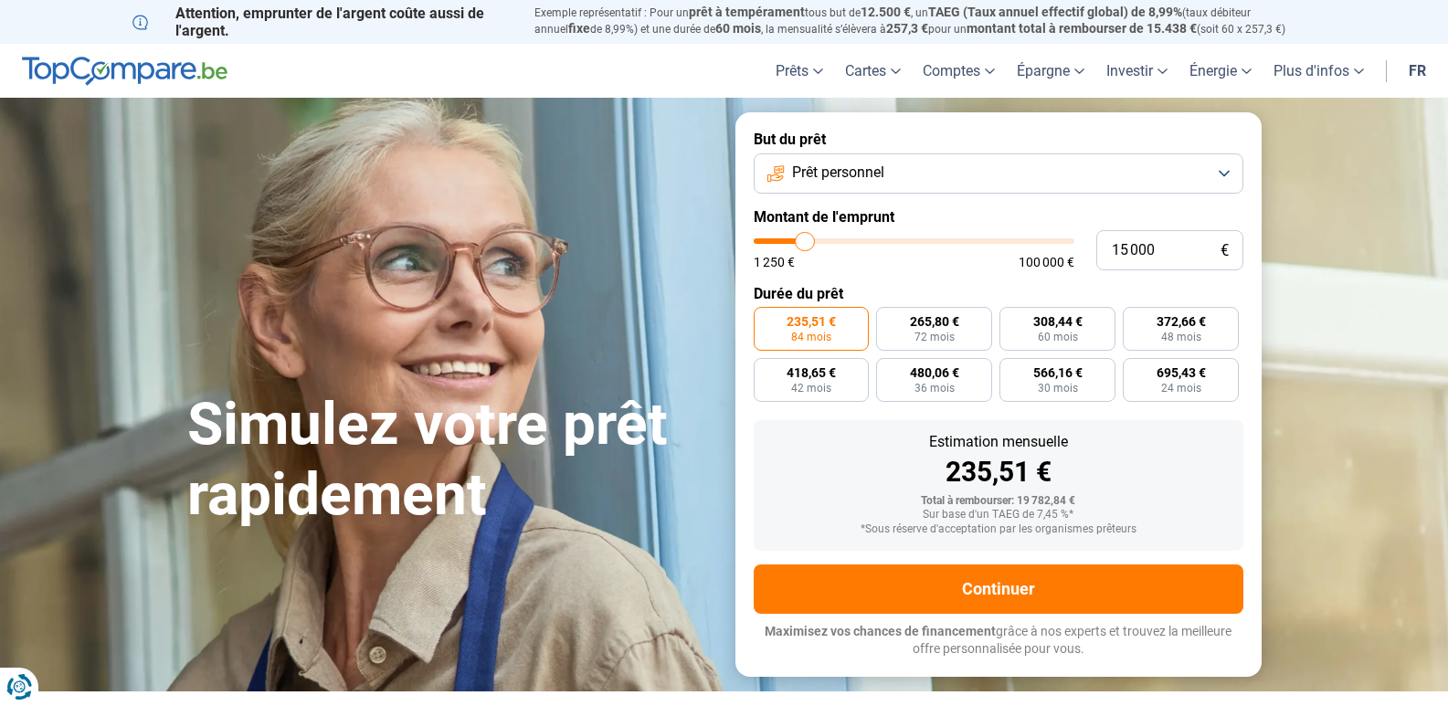
radio input "true"
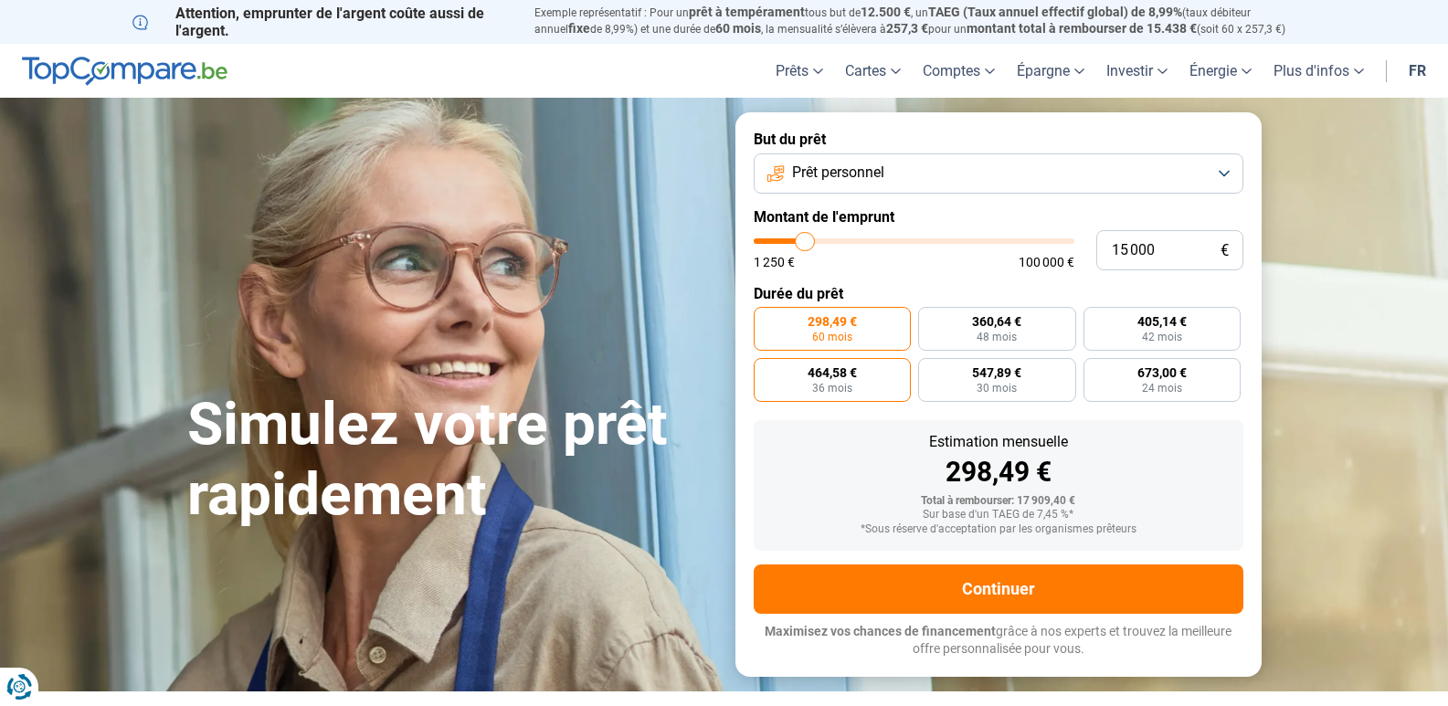
click at [822, 377] on span "464,58 €" at bounding box center [832, 372] width 49 height 13
click at [766, 370] on input "464,58 € 36 mois" at bounding box center [760, 364] width 12 height 12
radio input "true"
click at [998, 380] on label "547,89 € 30 mois" at bounding box center [997, 380] width 158 height 44
click at [930, 370] on input "547,89 € 30 mois" at bounding box center [924, 364] width 12 height 12
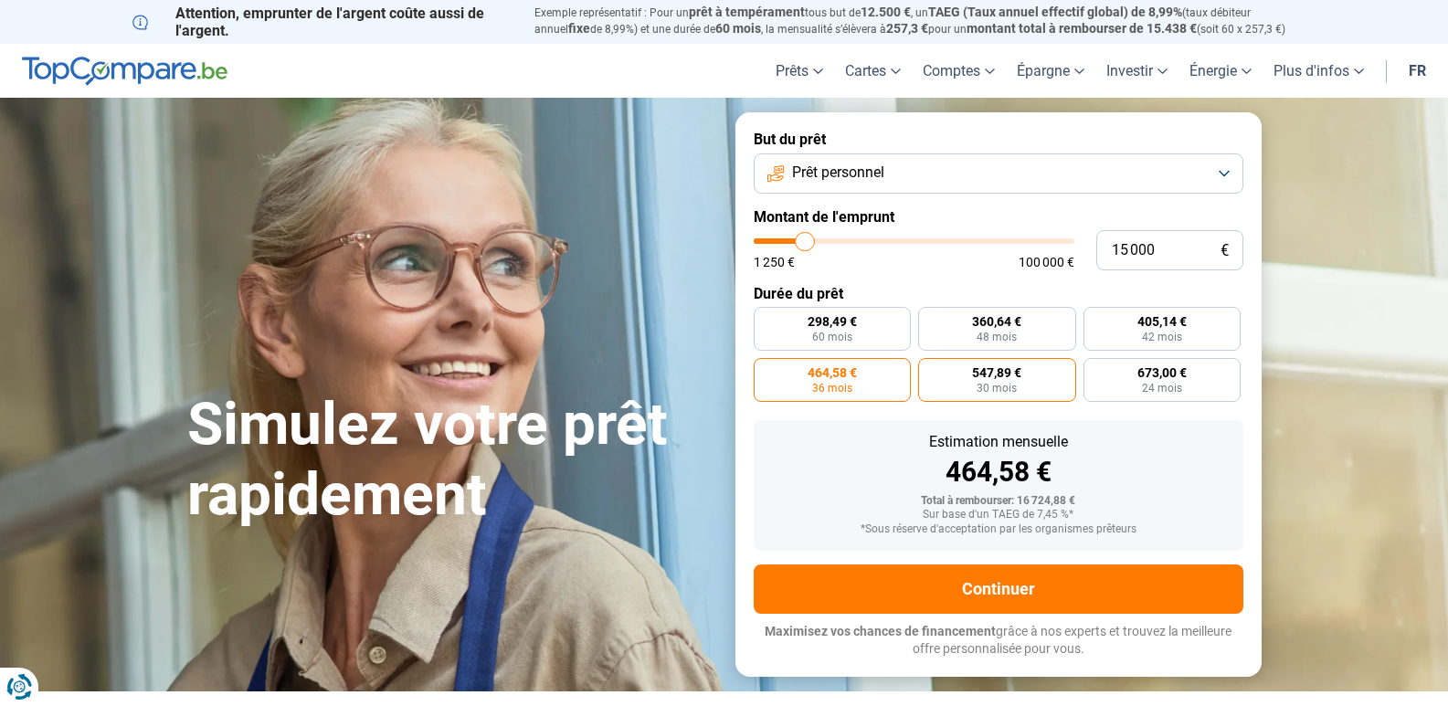
radio input "true"
click at [1160, 377] on span "673,00 €" at bounding box center [1162, 372] width 49 height 13
click at [1096, 370] on input "673,00 € 24 mois" at bounding box center [1090, 364] width 12 height 12
radio input "true"
